Goal: Task Accomplishment & Management: Manage account settings

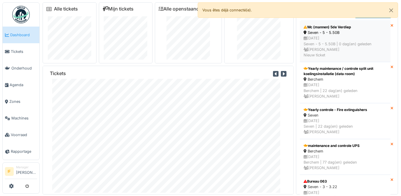
click at [325, 26] on div "Wc (mannen) 5de Verdiep" at bounding box center [344, 26] width 83 height 5
click at [326, 43] on div "14/10/2025 Seven - 5 - 5.50B | 0 dag(en) geleden Ingrid Fuchs Nieuw ticket" at bounding box center [344, 46] width 83 height 22
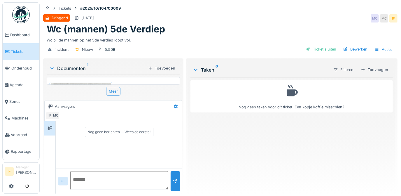
click at [110, 132] on div "Nog geen berichten … Wees de eerste!" at bounding box center [118, 131] width 63 height 5
click at [76, 178] on textarea at bounding box center [119, 180] width 98 height 19
click at [69, 127] on div "Nog geen berichten … Wees de eerste!" at bounding box center [119, 131] width 124 height 15
click at [75, 134] on div "Nog geen berichten … Wees de eerste!" at bounding box center [119, 131] width 124 height 15
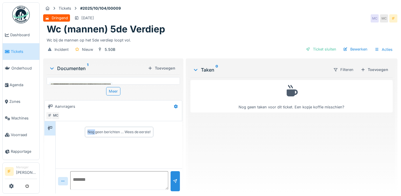
click at [75, 134] on div "Nog geen berichten … Wees de eerste!" at bounding box center [119, 131] width 124 height 15
drag, startPoint x: 75, startPoint y: 134, endPoint x: 89, endPoint y: 139, distance: 15.0
click at [87, 149] on div "Nog geen berichten … Wees de eerste!" at bounding box center [119, 144] width 126 height 47
click at [80, 177] on textarea at bounding box center [119, 180] width 98 height 19
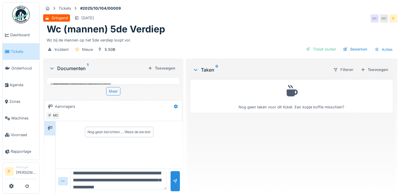
scroll to position [13, 0]
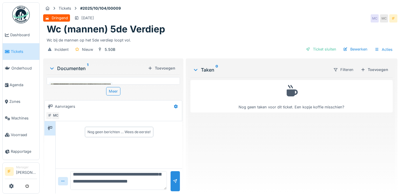
click at [98, 171] on textarea "**********" at bounding box center [118, 180] width 96 height 19
click at [127, 183] on textarea "**********" at bounding box center [118, 180] width 96 height 19
type textarea "**********"
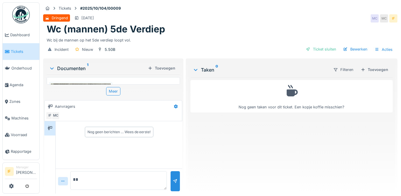
scroll to position [5, 0]
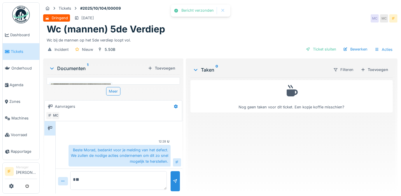
type textarea "*"
type textarea "**********"
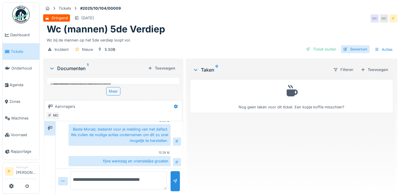
click at [354, 45] on div "Bewerken" at bounding box center [355, 49] width 29 height 8
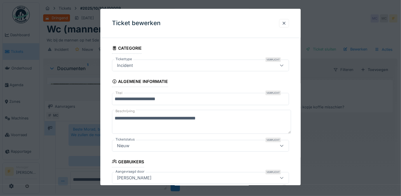
click at [283, 145] on icon at bounding box center [281, 146] width 3 height 2
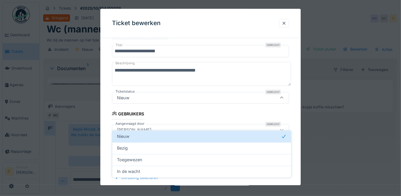
scroll to position [48, 0]
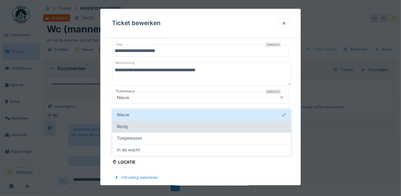
click at [121, 123] on span "Bezig" at bounding box center [122, 126] width 11 height 6
type input "*******"
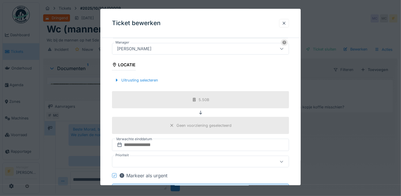
scroll to position [154, 0]
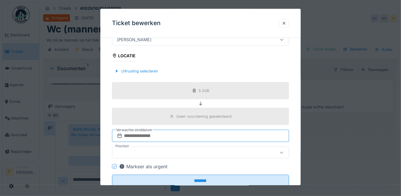
click at [138, 136] on input "text" at bounding box center [200, 136] width 177 height 12
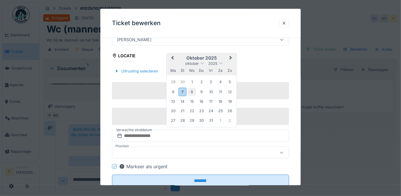
click at [192, 90] on div "8" at bounding box center [192, 92] width 8 height 8
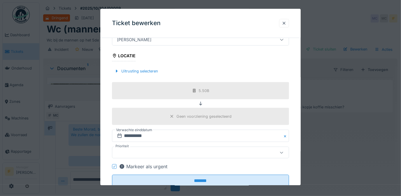
scroll to position [171, 0]
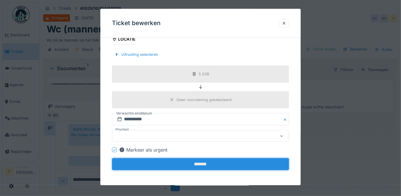
click at [202, 163] on input "*******" at bounding box center [200, 164] width 177 height 12
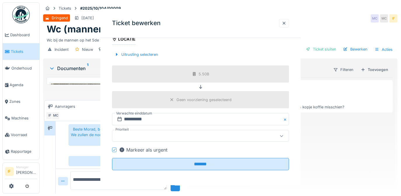
scroll to position [0, 0]
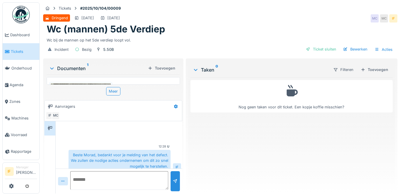
scroll to position [26, 0]
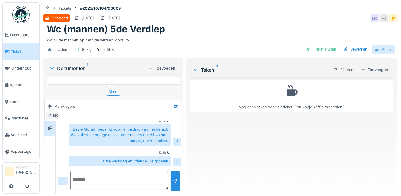
click at [384, 50] on div "Acties" at bounding box center [383, 49] width 23 height 8
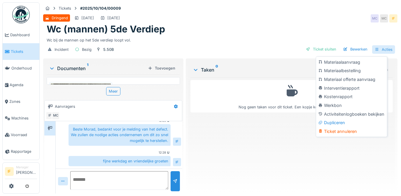
click at [384, 50] on div "Acties" at bounding box center [383, 49] width 23 height 8
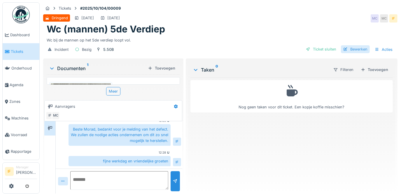
click at [349, 48] on div "Bewerken" at bounding box center [355, 49] width 29 height 8
